Goal: Answer question/provide support: Share knowledge or assist other users

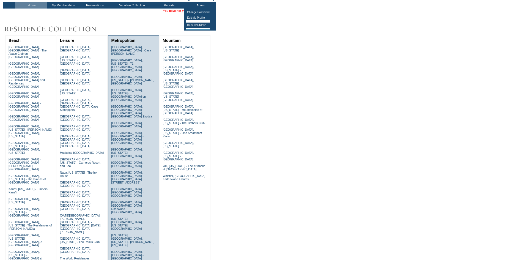
scroll to position [55, 0]
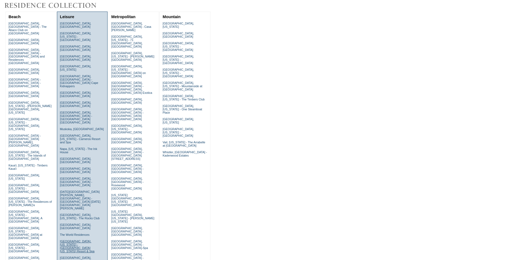
drag, startPoint x: 83, startPoint y: 195, endPoint x: 82, endPoint y: 7, distance: 188.4
click at [83, 240] on link "Tucson, Arizona - Miraval Arizona Resort & Spa" at bounding box center [77, 246] width 35 height 13
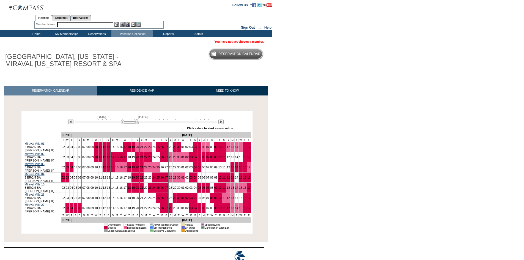
drag, startPoint x: 127, startPoint y: 124, endPoint x: 131, endPoint y: 124, distance: 4.1
click at [131, 124] on img at bounding box center [130, 122] width 18 height 6
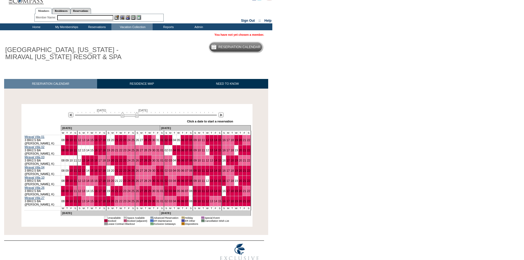
scroll to position [10, 0]
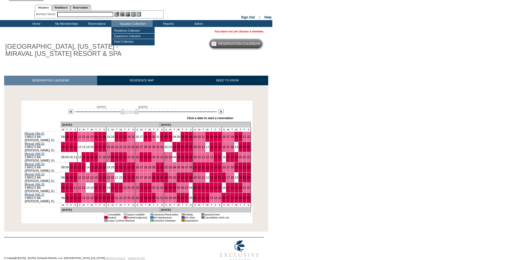
click at [100, 14] on input "text" at bounding box center [85, 14] width 56 height 5
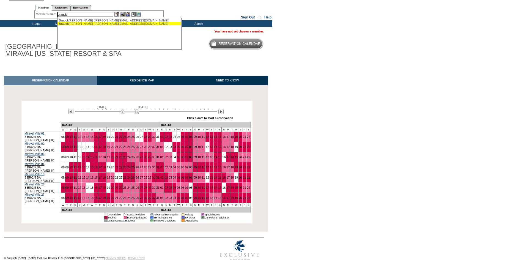
click at [81, 23] on div "[PERSON_NAME] [PERSON_NAME] ([PERSON_NAME][EMAIL_ADDRESS][DOMAIN_NAME])" at bounding box center [119, 23] width 121 height 3
type input "[PERSON_NAME] ([PERSON_NAME][EMAIL_ADDRESS][DOMAIN_NAME])"
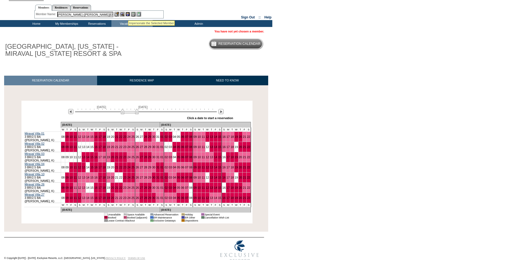
click at [128, 14] on img at bounding box center [127, 14] width 5 height 5
click at [120, 15] on img at bounding box center [122, 14] width 5 height 5
